Goal: Find specific page/section: Find specific page/section

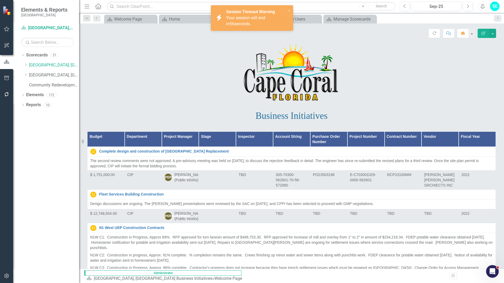
click at [165, 55] on p at bounding box center [291, 72] width 408 height 59
click at [288, 10] on icon "close" at bounding box center [289, 10] width 4 height 4
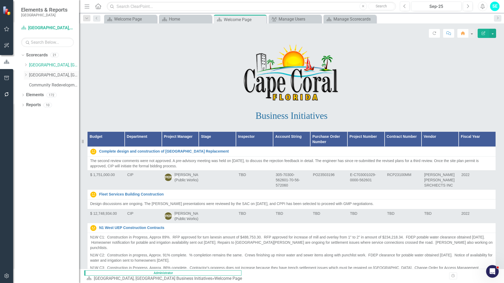
click at [31, 75] on link "[GEOGRAPHIC_DATA], [GEOGRAPHIC_DATA] Strategic Plan" at bounding box center [54, 75] width 50 height 6
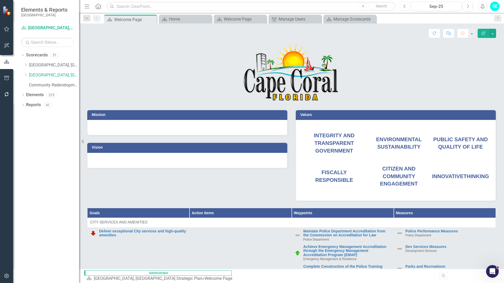
click at [404, 2] on button "Previous" at bounding box center [405, 6] width 10 height 9
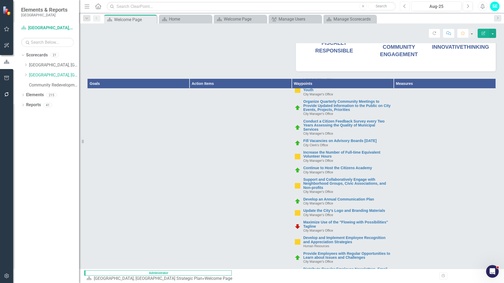
scroll to position [751, 0]
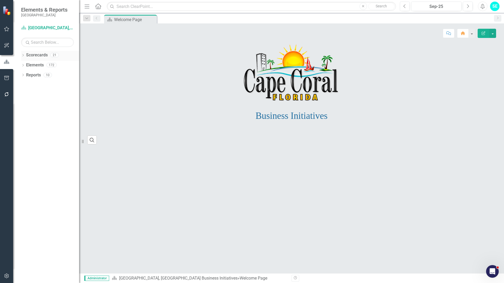
click at [24, 56] on icon "Dropdown" at bounding box center [23, 55] width 4 height 3
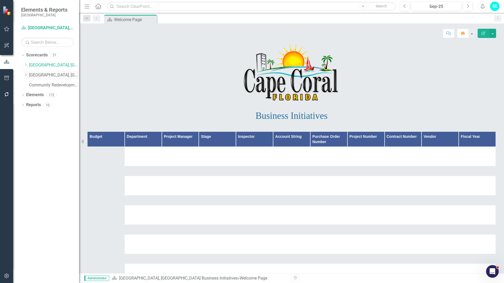
click at [38, 77] on link "[GEOGRAPHIC_DATA], [GEOGRAPHIC_DATA] Strategic Plan" at bounding box center [54, 75] width 50 height 6
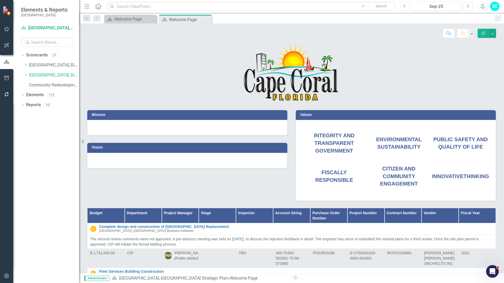
click at [407, 9] on button "Previous" at bounding box center [405, 6] width 10 height 9
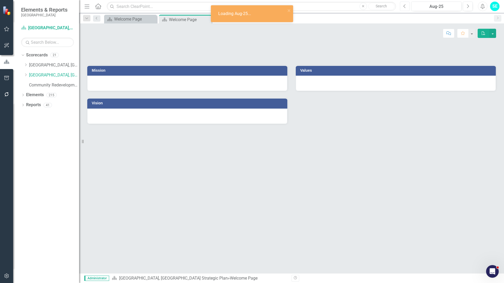
drag, startPoint x: 503, startPoint y: 68, endPoint x: 504, endPoint y: 86, distance: 17.4
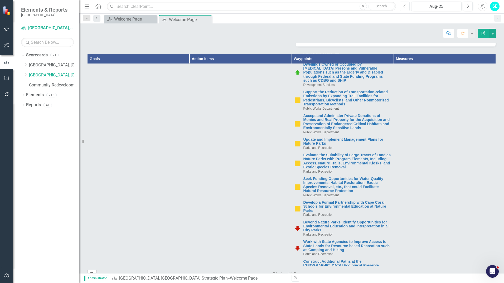
scroll to position [3179, 0]
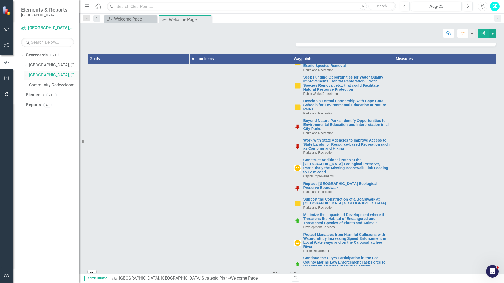
click at [26, 77] on div "Dropdown" at bounding box center [26, 75] width 4 height 4
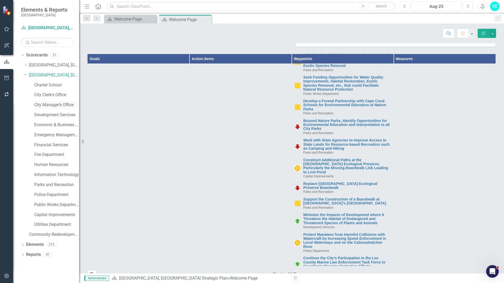
click at [41, 103] on link "City Manager's Office" at bounding box center [56, 105] width 45 height 6
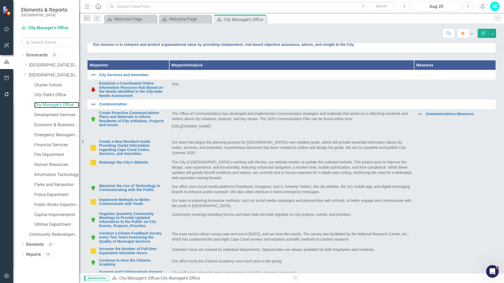
scroll to position [148, 0]
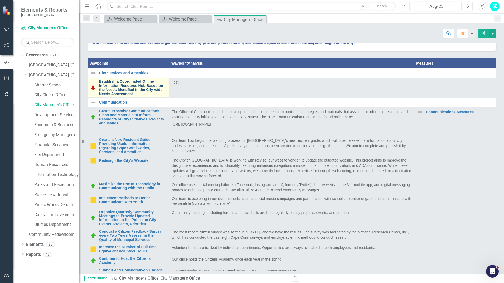
click at [155, 96] on link "Establish a Coordinated Online Information Resource Hub Based on the Needs Iden…" at bounding box center [132, 88] width 67 height 16
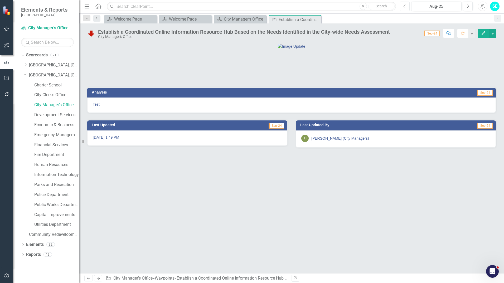
click at [405, 7] on icon "Previous" at bounding box center [404, 6] width 3 height 5
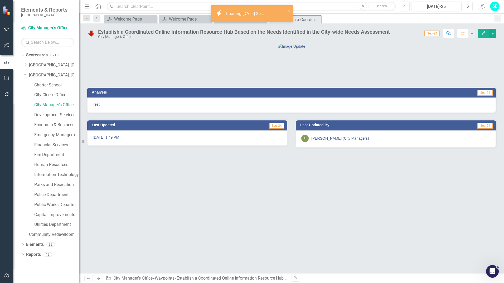
click at [467, 6] on icon "Next" at bounding box center [467, 6] width 3 height 5
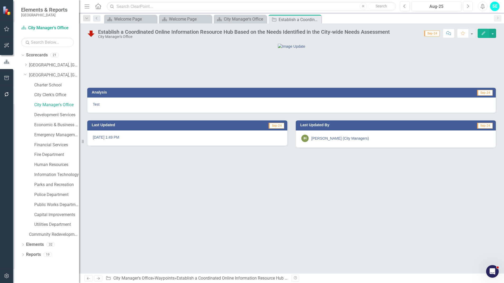
click at [467, 6] on icon "Next" at bounding box center [467, 6] width 3 height 5
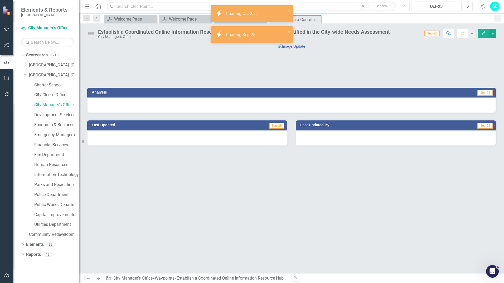
click at [401, 7] on button "Previous" at bounding box center [405, 6] width 10 height 9
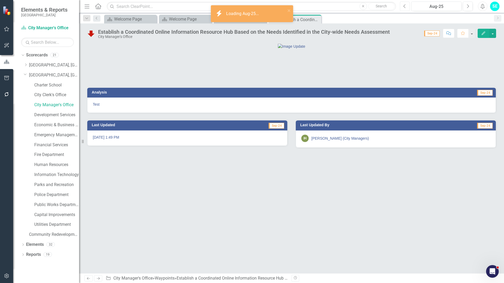
click at [402, 6] on button "Previous" at bounding box center [405, 6] width 10 height 9
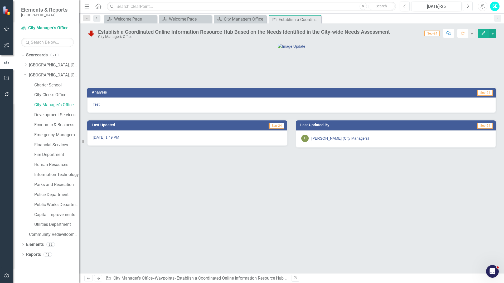
click at [467, 7] on icon "Next" at bounding box center [467, 6] width 3 height 5
click at [402, 8] on button "Previous" at bounding box center [405, 6] width 10 height 9
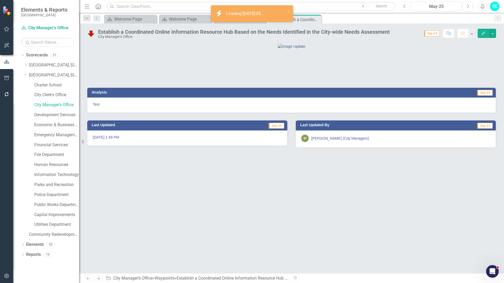
click at [402, 8] on button "Previous" at bounding box center [405, 6] width 10 height 9
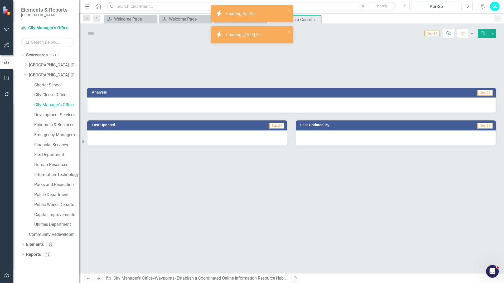
click at [402, 8] on button "Previous" at bounding box center [405, 6] width 10 height 9
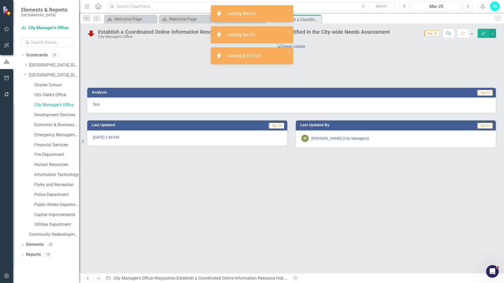
click at [402, 8] on button "Previous" at bounding box center [405, 6] width 10 height 9
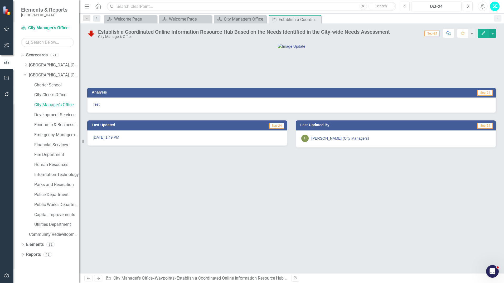
click at [403, 7] on icon "Previous" at bounding box center [404, 6] width 3 height 5
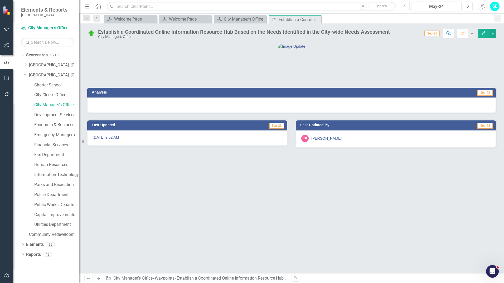
click at [403, 7] on icon "Previous" at bounding box center [404, 6] width 3 height 5
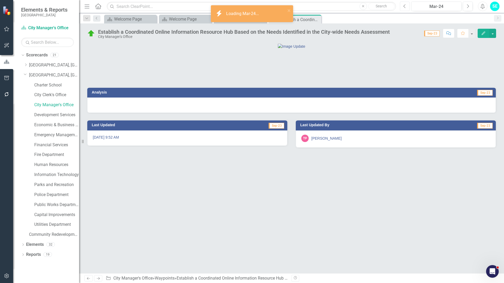
click at [403, 7] on icon "Previous" at bounding box center [404, 6] width 3 height 5
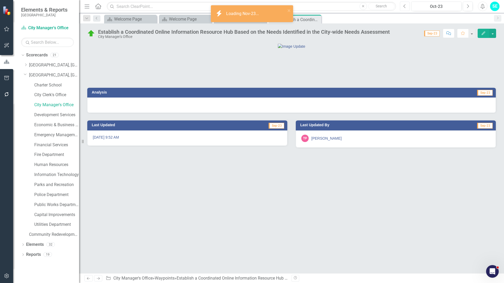
click at [403, 7] on icon "Previous" at bounding box center [404, 6] width 3 height 5
click at [466, 10] on button "Next" at bounding box center [467, 6] width 10 height 9
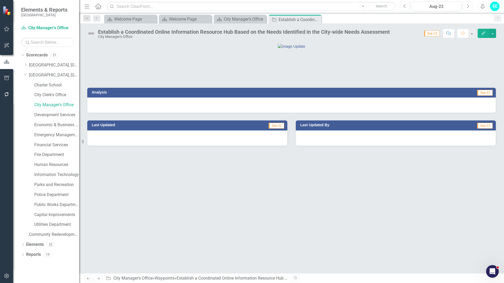
click at [466, 10] on button "Next" at bounding box center [467, 6] width 10 height 9
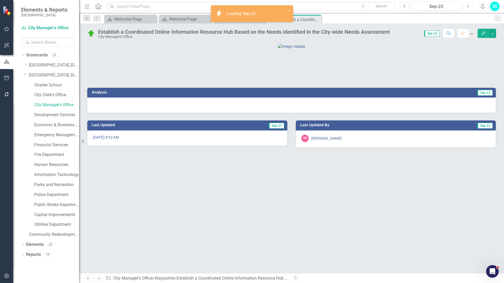
click at [466, 10] on button "Next" at bounding box center [467, 6] width 10 height 9
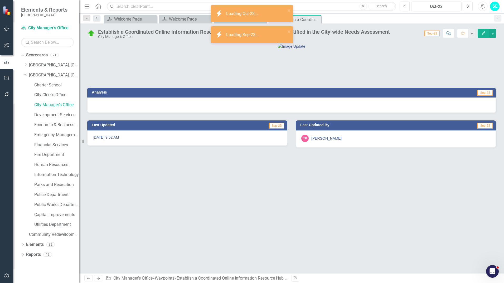
click at [466, 10] on button "Next" at bounding box center [467, 6] width 10 height 9
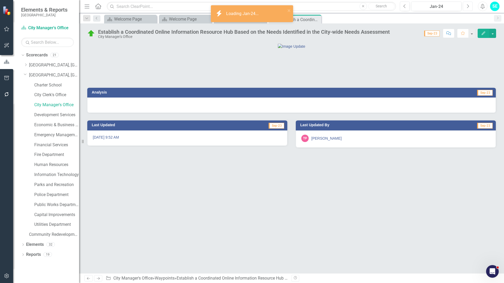
click at [466, 10] on button "Next" at bounding box center [467, 6] width 10 height 9
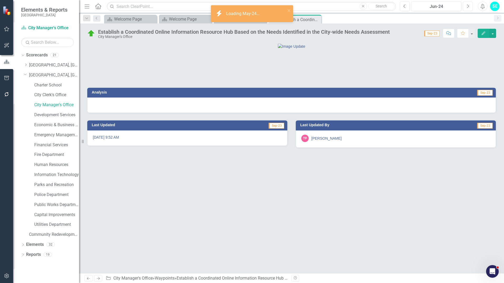
click at [466, 10] on button "Next" at bounding box center [467, 6] width 10 height 9
click at [405, 7] on icon "Previous" at bounding box center [404, 6] width 3 height 5
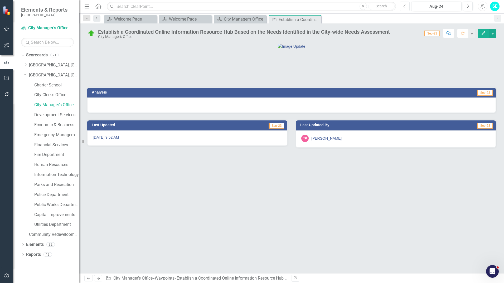
click at [405, 7] on icon "Previous" at bounding box center [404, 6] width 3 height 5
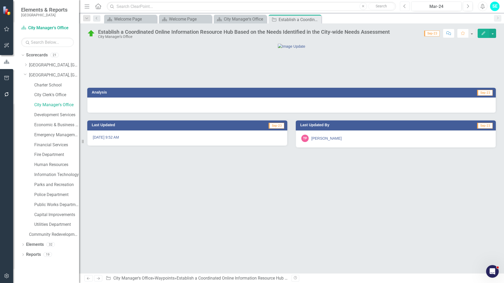
click at [405, 7] on icon "Previous" at bounding box center [404, 6] width 3 height 5
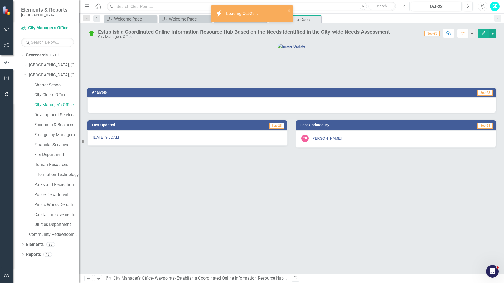
click at [405, 7] on icon "Previous" at bounding box center [404, 6] width 3 height 5
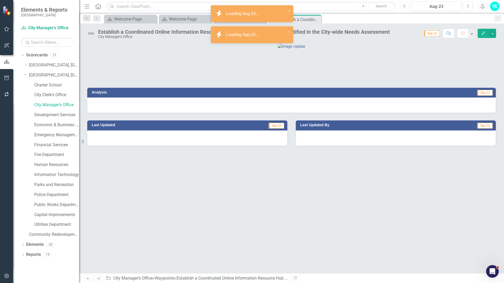
click at [405, 7] on icon "Previous" at bounding box center [404, 6] width 3 height 5
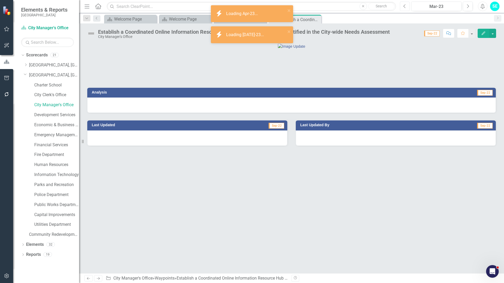
click at [405, 7] on icon "Previous" at bounding box center [404, 6] width 3 height 5
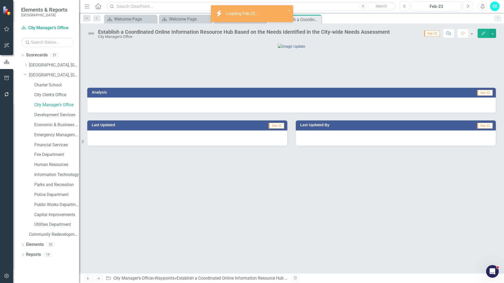
click at [468, 7] on icon "Next" at bounding box center [467, 6] width 3 height 5
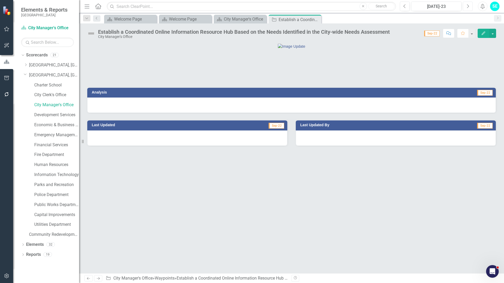
click at [468, 7] on icon "Next" at bounding box center [467, 6] width 3 height 5
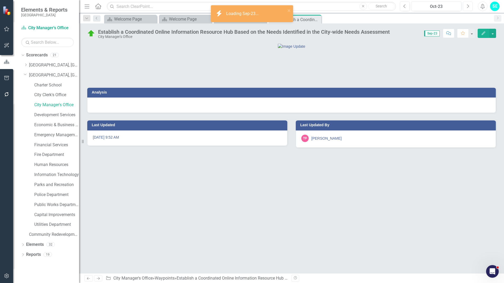
click at [468, 7] on icon "Next" at bounding box center [467, 6] width 3 height 5
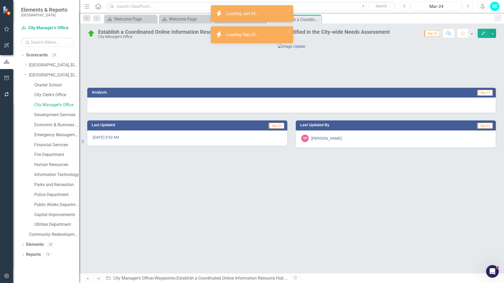
click at [468, 7] on icon "Next" at bounding box center [467, 6] width 3 height 5
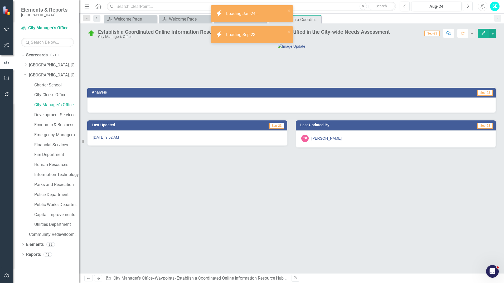
click at [468, 7] on icon "Next" at bounding box center [467, 6] width 3 height 5
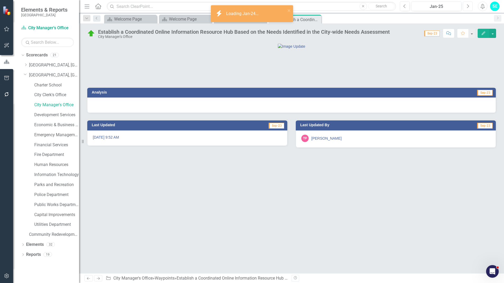
click at [468, 7] on icon "Next" at bounding box center [467, 6] width 3 height 5
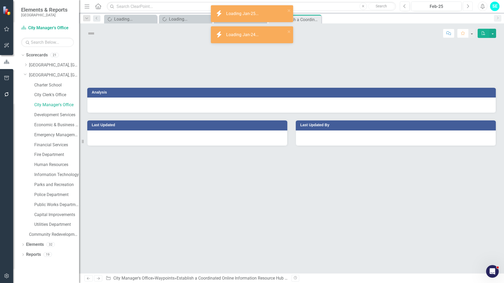
click at [468, 7] on icon "Next" at bounding box center [467, 6] width 3 height 5
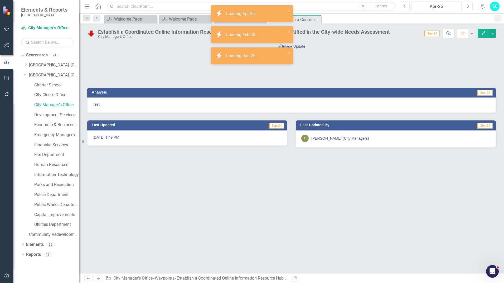
click at [468, 7] on icon "Next" at bounding box center [467, 6] width 3 height 5
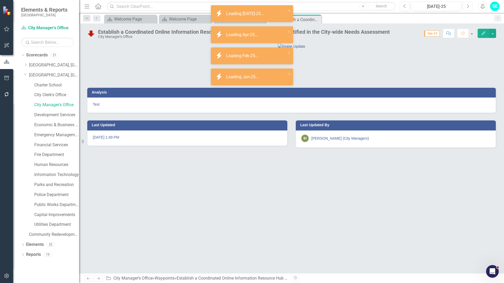
click at [468, 7] on icon "Next" at bounding box center [467, 6] width 3 height 5
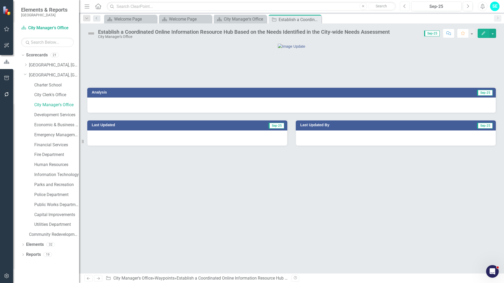
click at [406, 6] on icon "Previous" at bounding box center [404, 6] width 3 height 5
